Goal: Browse casually: Explore the website without a specific task or goal

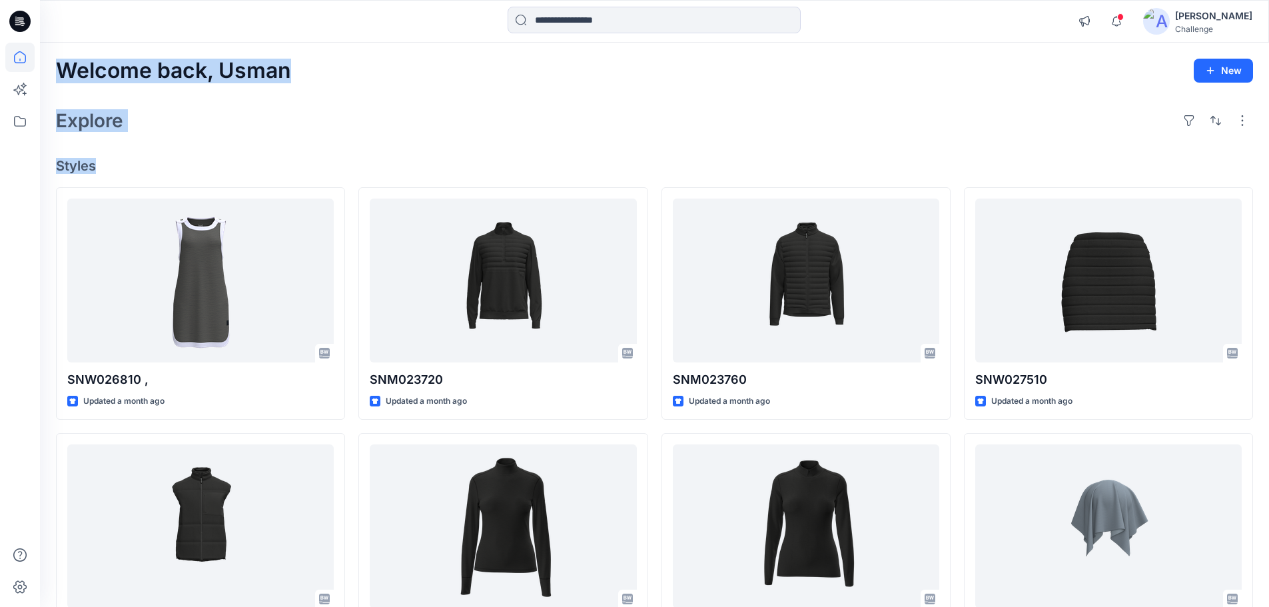
drag, startPoint x: 59, startPoint y: 75, endPoint x: 108, endPoint y: 167, distance: 104.0
click at [108, 167] on div "Welcome back, Usman New Explore Styles SNW026810 , Updated a month ago SNM02364…" at bounding box center [654, 509] width 1229 height 933
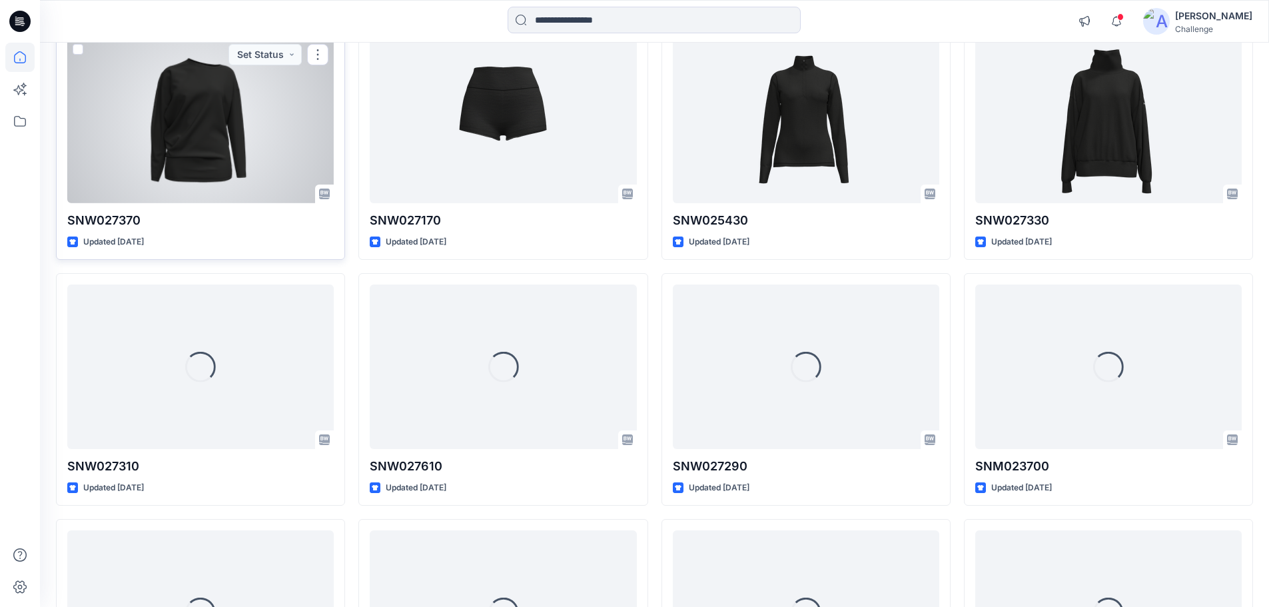
scroll to position [702, 0]
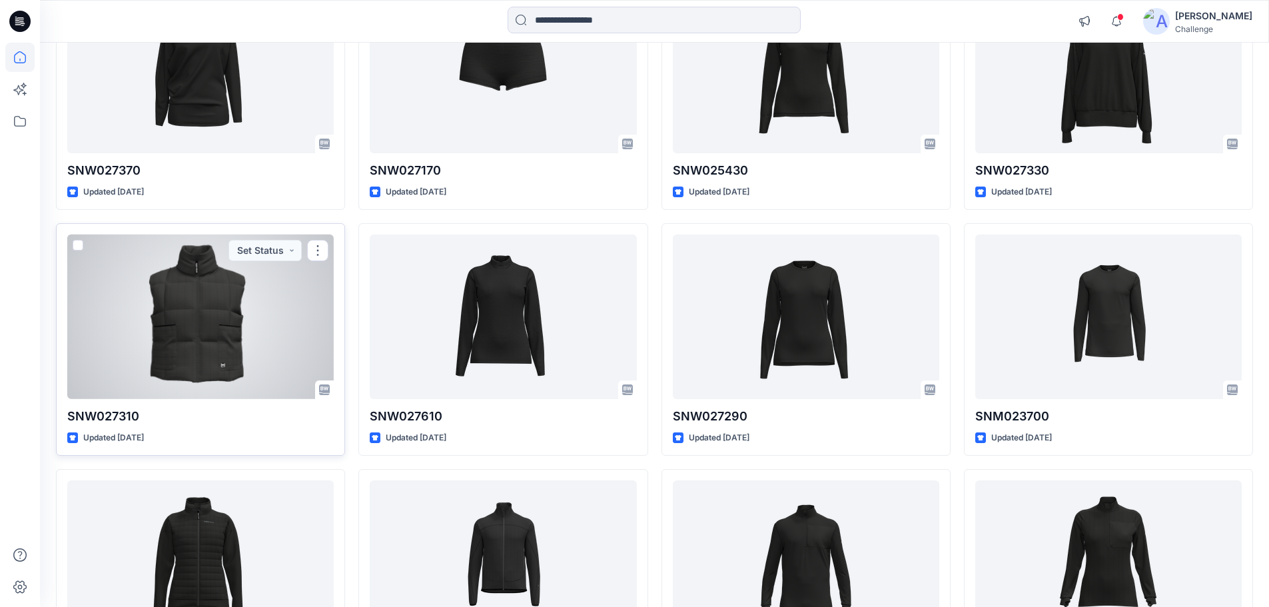
click at [250, 366] on div at bounding box center [200, 317] width 266 height 165
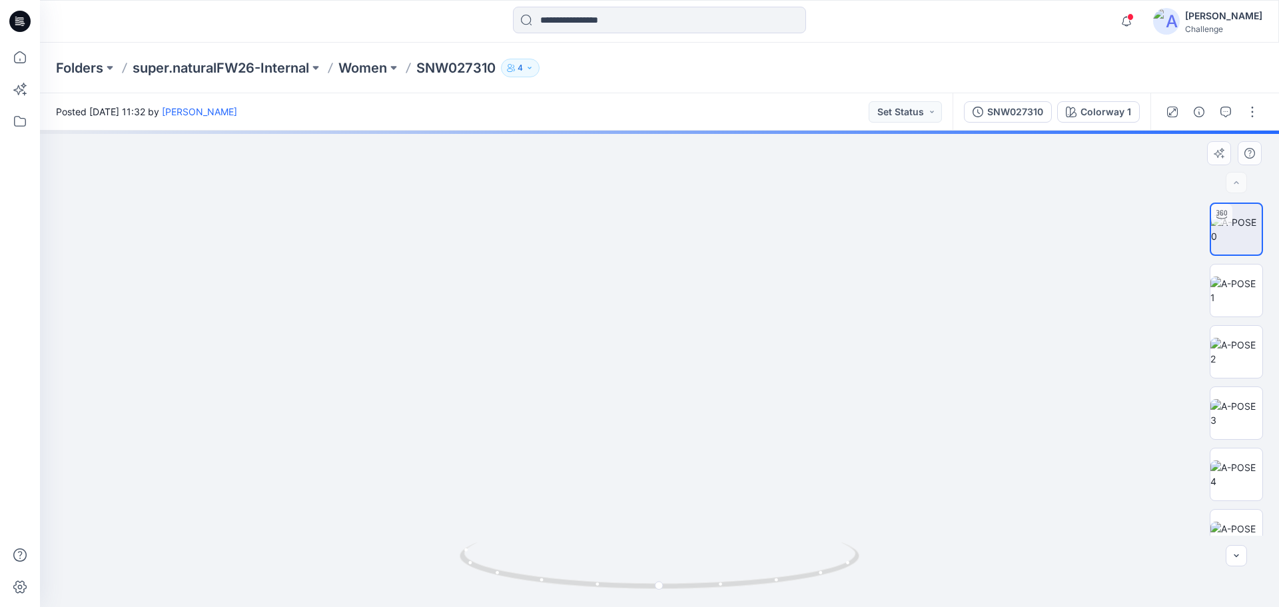
drag, startPoint x: 634, startPoint y: 310, endPoint x: 606, endPoint y: 355, distance: 53.2
click at [634, 457] on img at bounding box center [663, 232] width 1299 height 750
drag, startPoint x: 607, startPoint y: 324, endPoint x: 528, endPoint y: 514, distance: 205.5
click at [536, 568] on div at bounding box center [659, 369] width 1239 height 476
drag, startPoint x: 548, startPoint y: 414, endPoint x: 552, endPoint y: 478, distance: 63.4
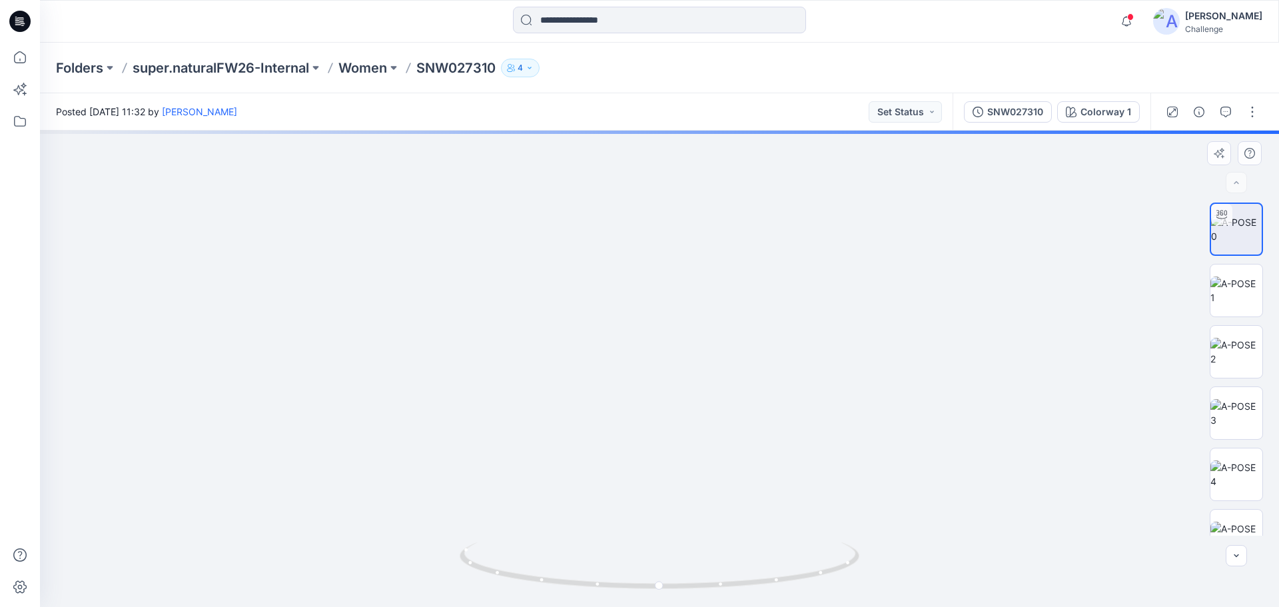
click at [552, 478] on img at bounding box center [633, 369] width 1299 height 476
drag, startPoint x: 610, startPoint y: 368, endPoint x: 543, endPoint y: 380, distance: 67.6
click at [543, 380] on img at bounding box center [631, 357] width 1299 height 499
drag, startPoint x: 658, startPoint y: 590, endPoint x: 566, endPoint y: 554, distance: 98.7
click at [566, 554] on icon at bounding box center [661, 567] width 403 height 50
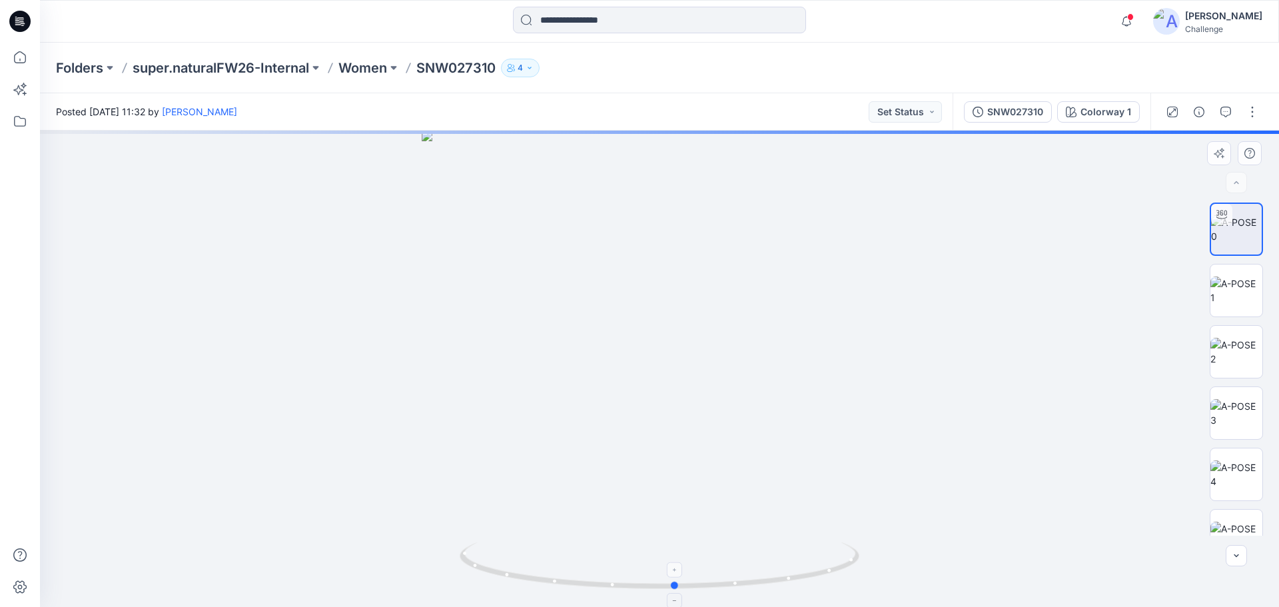
drag, startPoint x: 571, startPoint y: 588, endPoint x: 679, endPoint y: 577, distance: 108.5
click at [679, 577] on icon at bounding box center [661, 567] width 403 height 50
drag, startPoint x: 676, startPoint y: 586, endPoint x: 665, endPoint y: 587, distance: 11.3
click at [665, 587] on circle at bounding box center [666, 586] width 8 height 8
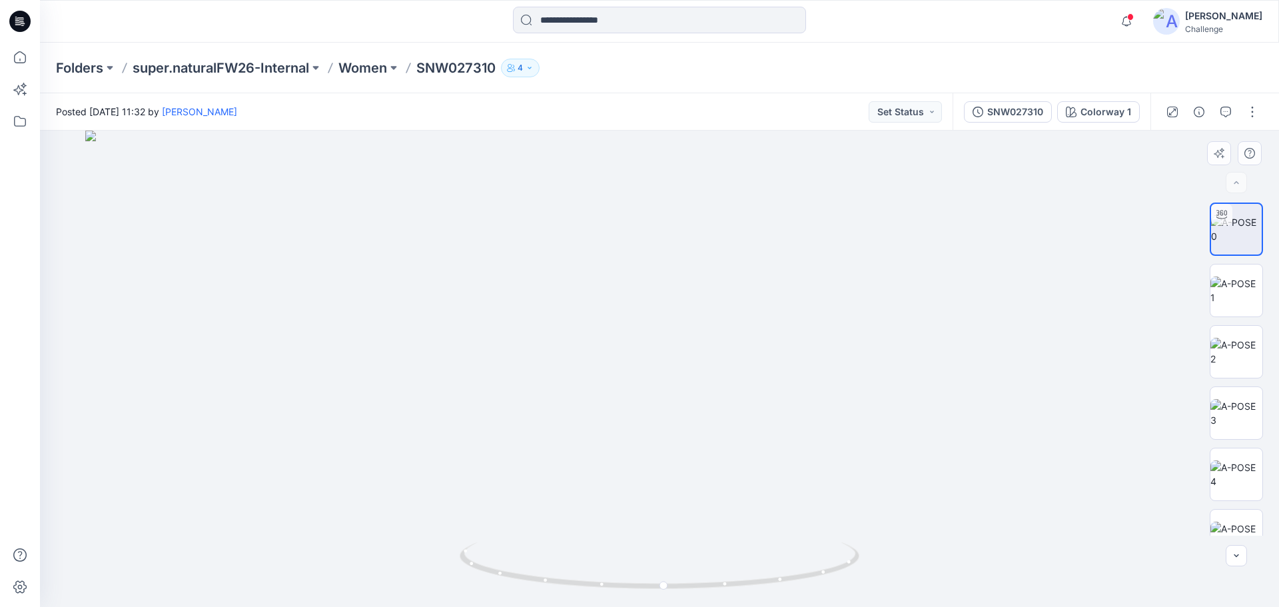
drag, startPoint x: 669, startPoint y: 398, endPoint x: 687, endPoint y: 526, distance: 129.8
click at [687, 526] on img at bounding box center [659, 369] width 1148 height 476
drag, startPoint x: 666, startPoint y: 590, endPoint x: 602, endPoint y: 579, distance: 65.0
click at [602, 579] on icon at bounding box center [661, 567] width 403 height 50
drag, startPoint x: 600, startPoint y: 587, endPoint x: 685, endPoint y: 584, distance: 84.7
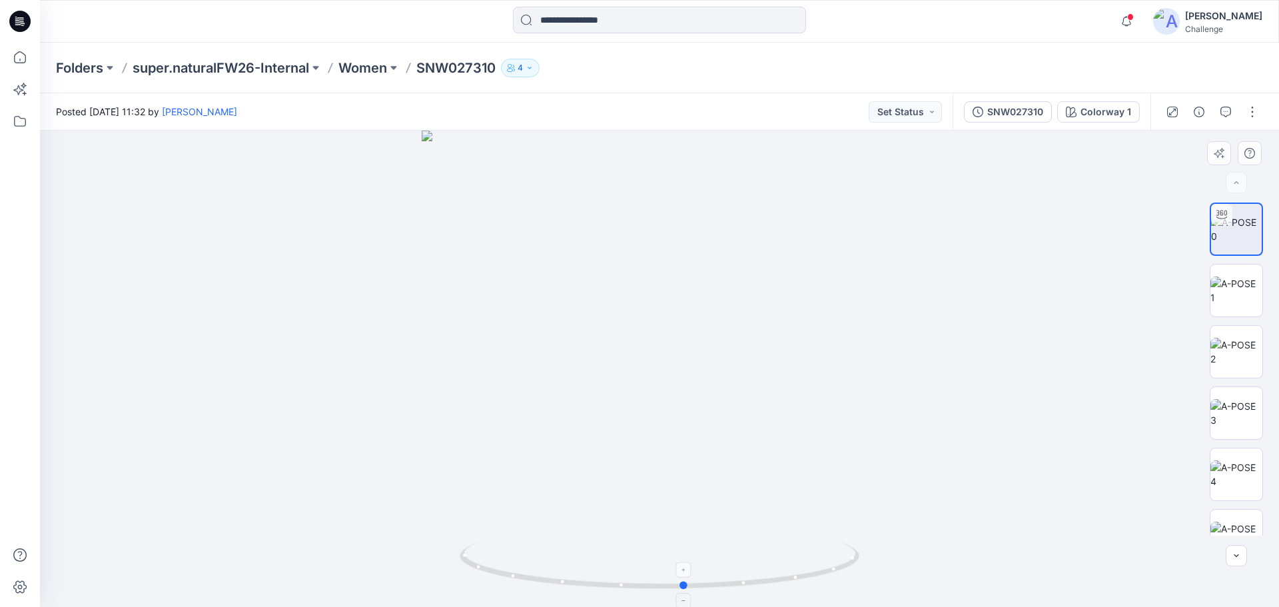
click at [685, 584] on circle at bounding box center [685, 585] width 8 height 8
drag, startPoint x: 654, startPoint y: 418, endPoint x: 650, endPoint y: 344, distance: 74.1
click at [650, 344] on img at bounding box center [655, 332] width 1299 height 550
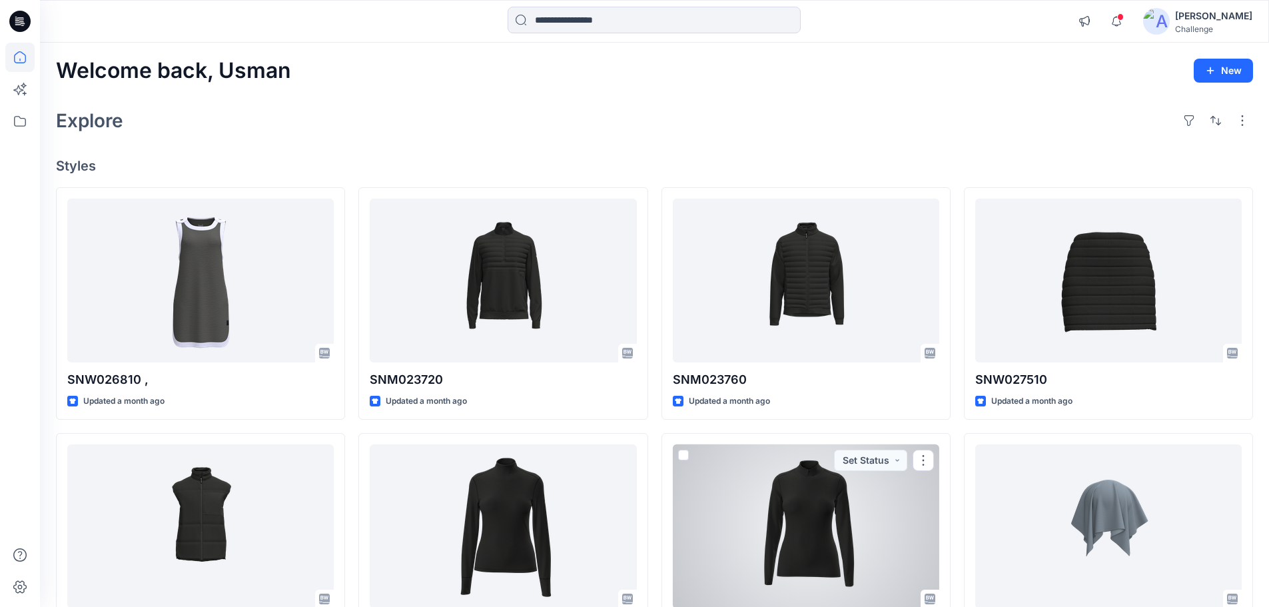
click at [833, 514] on div at bounding box center [806, 526] width 266 height 165
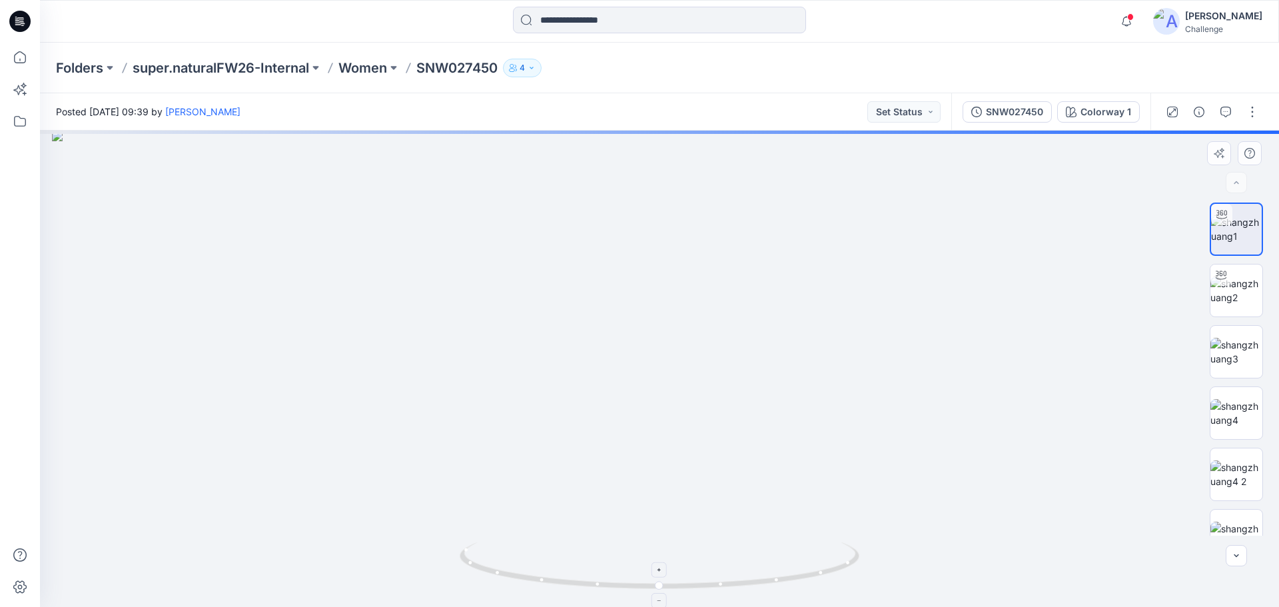
drag, startPoint x: 688, startPoint y: 186, endPoint x: 711, endPoint y: 589, distance: 403.7
click at [711, 589] on div at bounding box center [659, 369] width 1239 height 476
drag, startPoint x: 662, startPoint y: 590, endPoint x: 357, endPoint y: 491, distance: 320.0
click at [357, 491] on div at bounding box center [659, 369] width 1239 height 476
drag, startPoint x: 510, startPoint y: 582, endPoint x: 454, endPoint y: 558, distance: 60.9
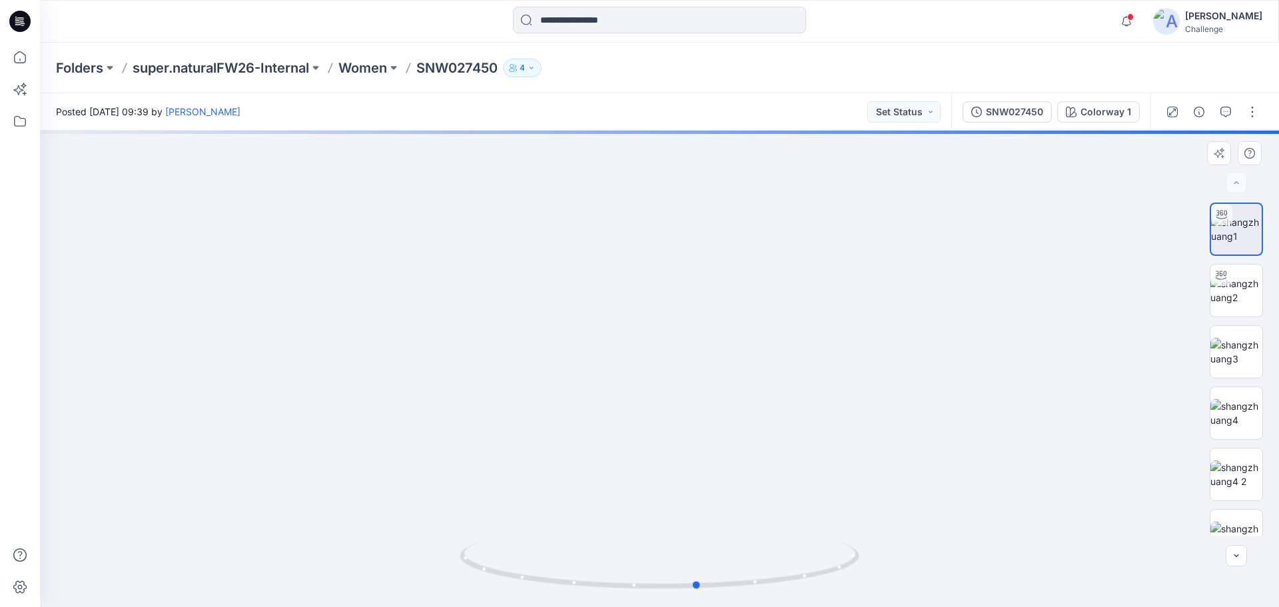
click at [454, 558] on div at bounding box center [659, 369] width 1239 height 476
click at [1227, 296] on img at bounding box center [1237, 290] width 52 height 28
drag, startPoint x: 678, startPoint y: 255, endPoint x: 662, endPoint y: 416, distance: 162.0
click at [662, 416] on img at bounding box center [644, 244] width 1299 height 727
click at [22, 27] on icon at bounding box center [19, 21] width 21 height 21
